Goal: Information Seeking & Learning: Learn about a topic

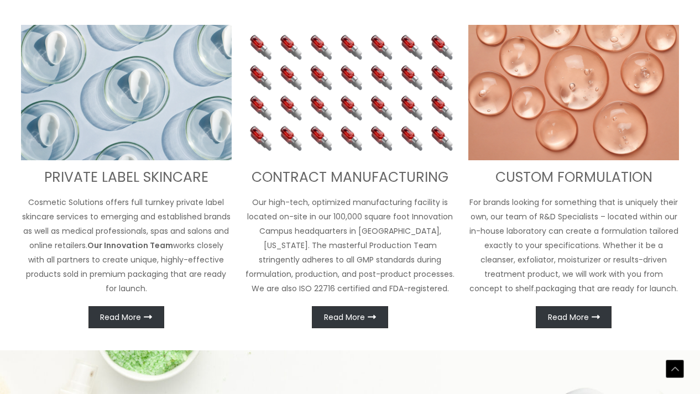
scroll to position [429, 0]
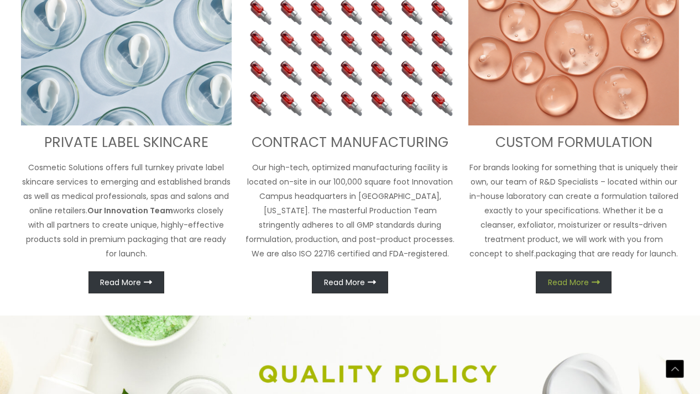
click at [441, 286] on icon at bounding box center [595, 282] width 8 height 8
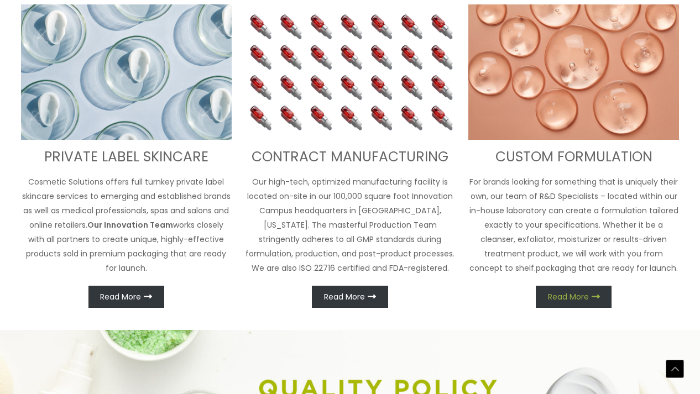
click at [441, 293] on span "Read More" at bounding box center [568, 297] width 41 height 8
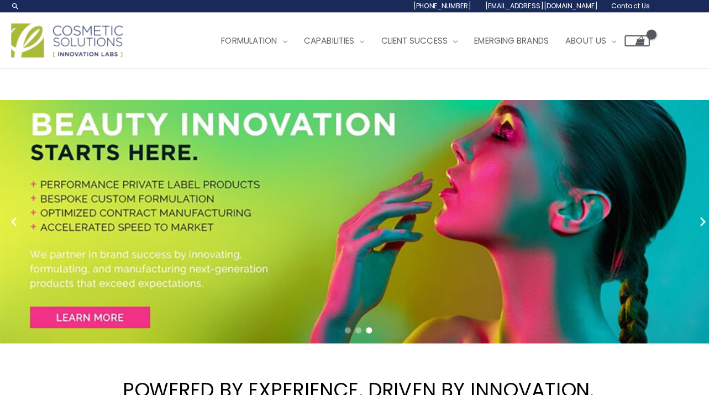
scroll to position [0, 0]
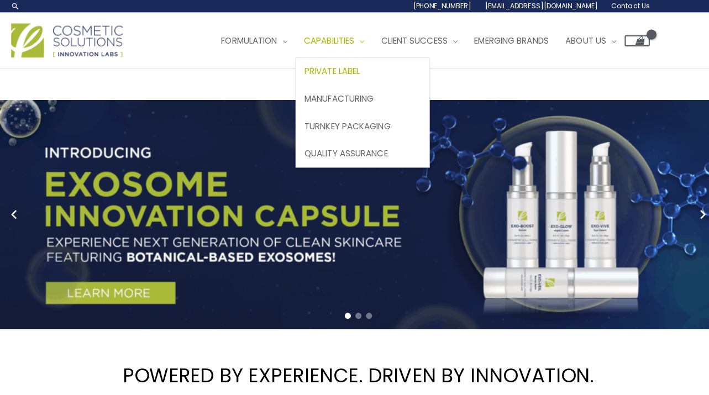
click at [356, 67] on span "Private Label" at bounding box center [328, 71] width 55 height 12
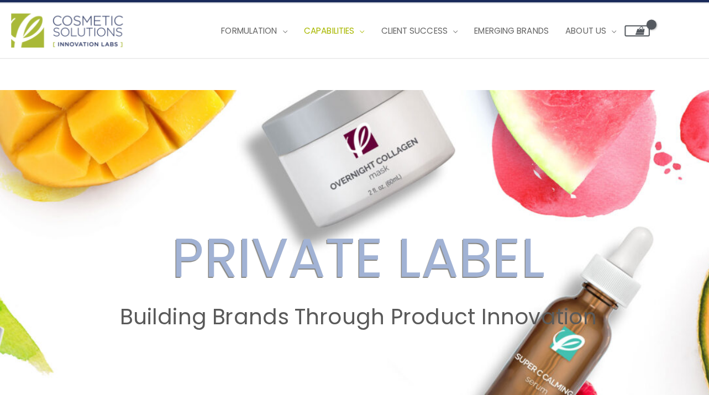
scroll to position [12, 0]
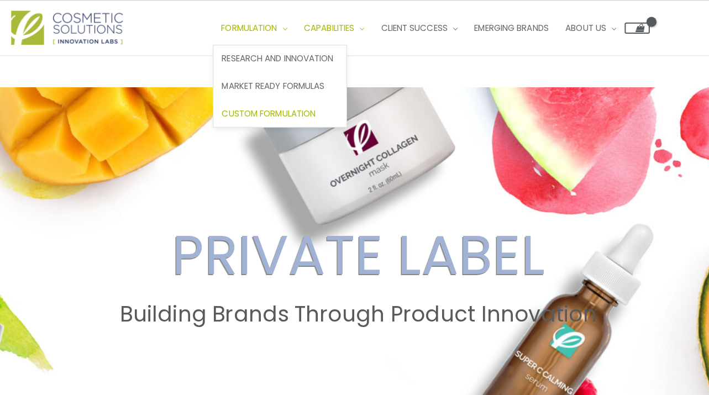
click at [290, 112] on span "Custom Formulation" at bounding box center [265, 113] width 93 height 12
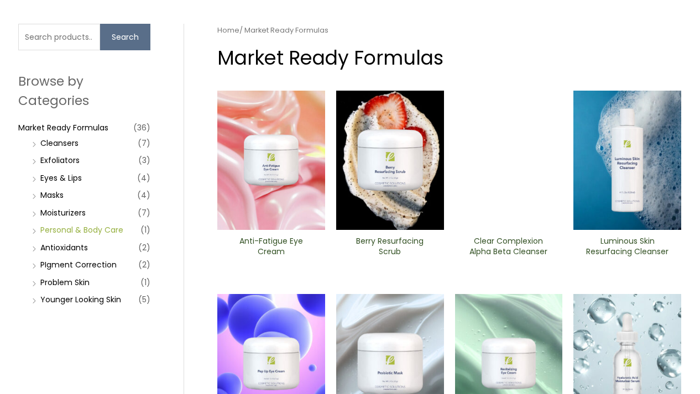
scroll to position [77, 0]
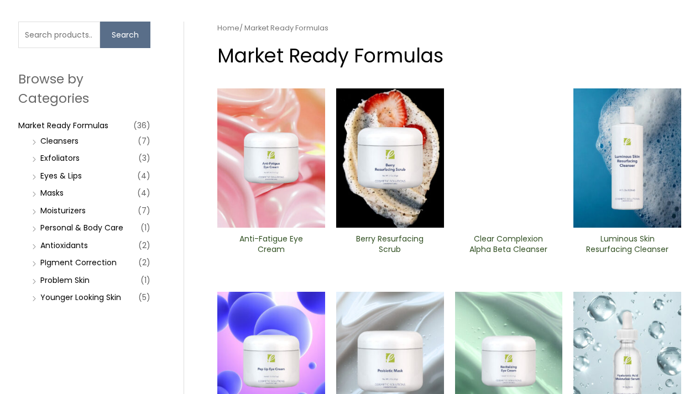
click at [35, 140] on li "Cleansers (7)" at bounding box center [89, 140] width 121 height 15
click at [34, 140] on li "Cleansers (7)" at bounding box center [89, 140] width 121 height 15
click at [48, 140] on link "Cleansers" at bounding box center [59, 140] width 38 height 11
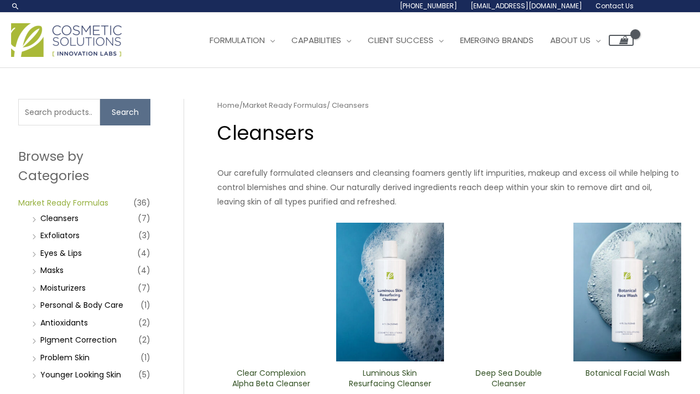
click at [86, 200] on link "Market Ready Formulas" at bounding box center [63, 202] width 90 height 11
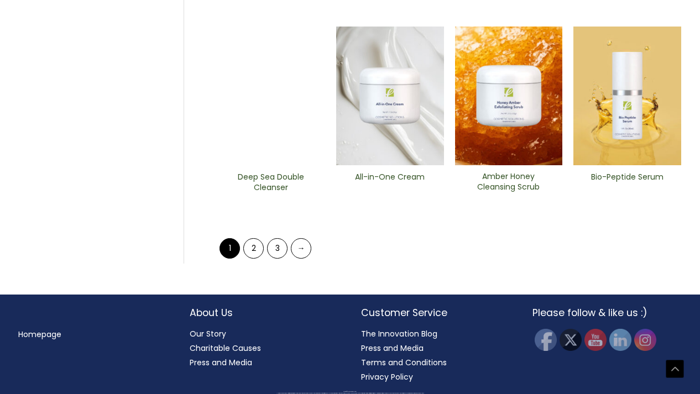
scroll to position [546, 0]
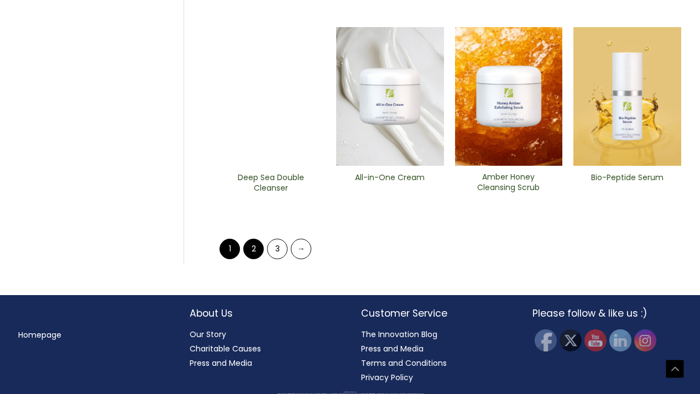
click at [251, 251] on link "2" at bounding box center [253, 249] width 20 height 20
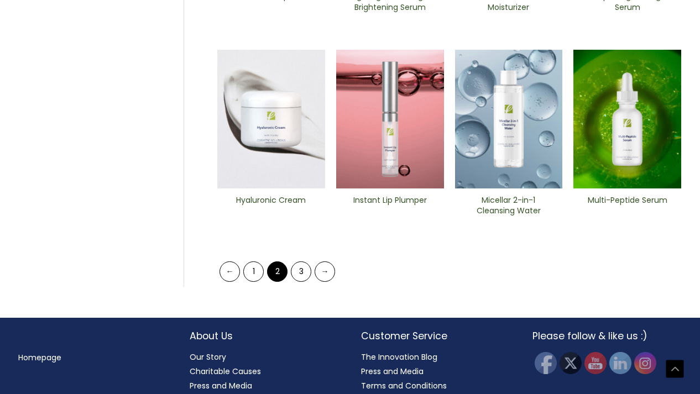
scroll to position [526, 0]
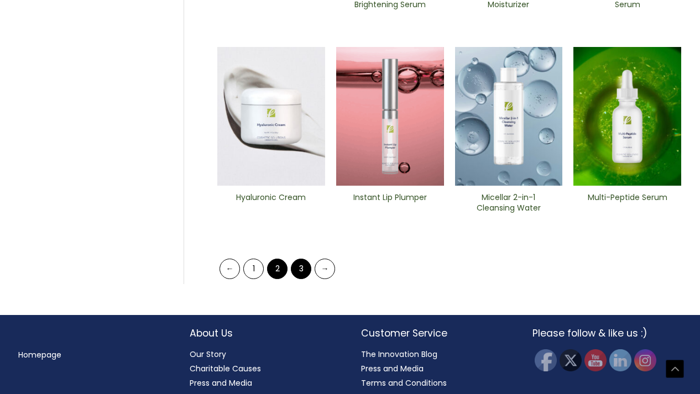
click at [301, 267] on link "3" at bounding box center [301, 269] width 20 height 20
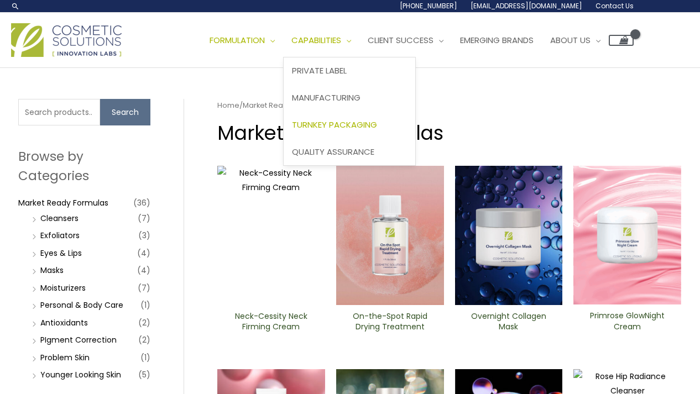
click at [366, 123] on span "Turnkey Packaging" at bounding box center [334, 125] width 85 height 12
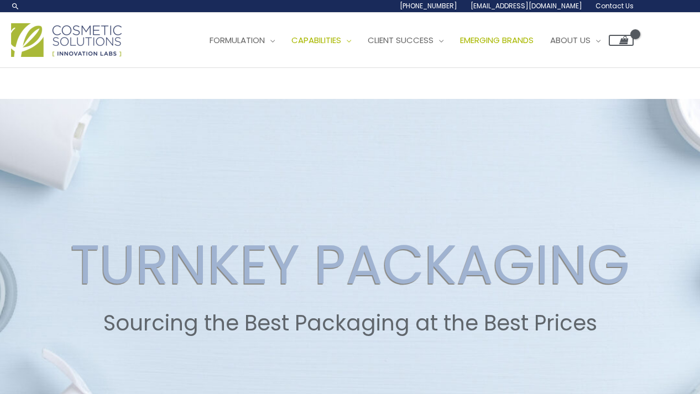
click at [522, 40] on span "Emerging Brands" at bounding box center [497, 40] width 74 height 12
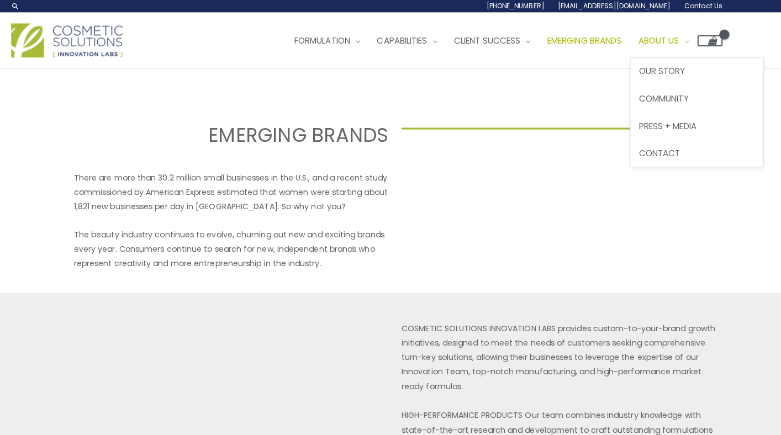
select select
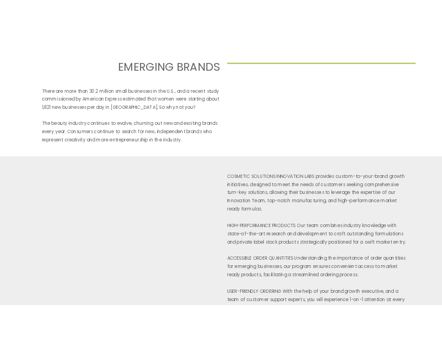
scroll to position [119, 0]
